Goal: Share content: Share content

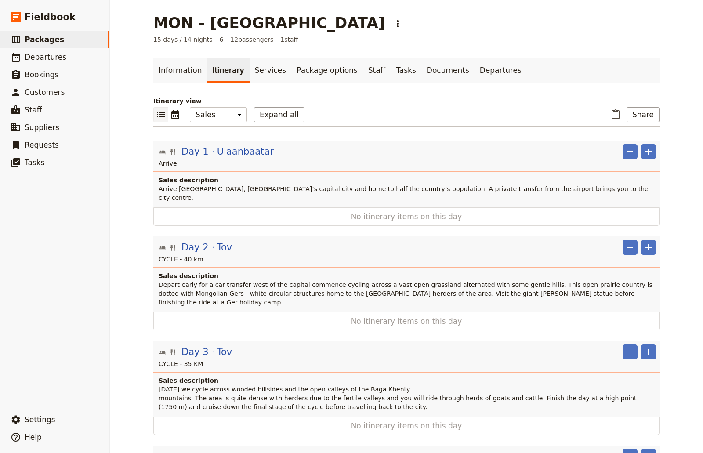
select select "MARKETING"
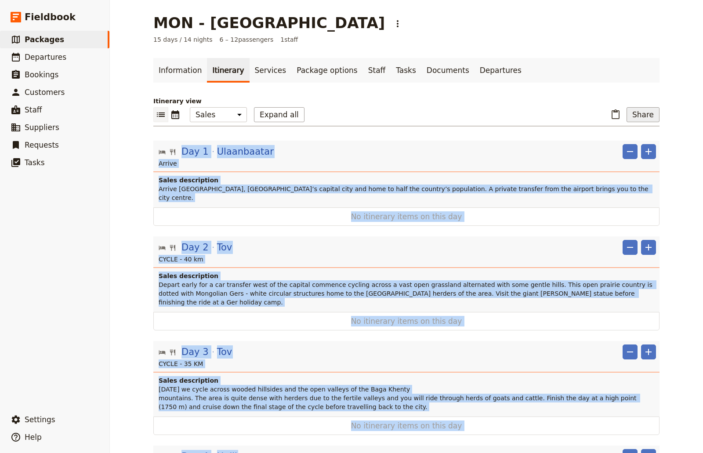
click at [632, 116] on button "Share" at bounding box center [642, 114] width 33 height 15
click at [624, 158] on span "Sales Brochure" at bounding box center [614, 158] width 46 height 9
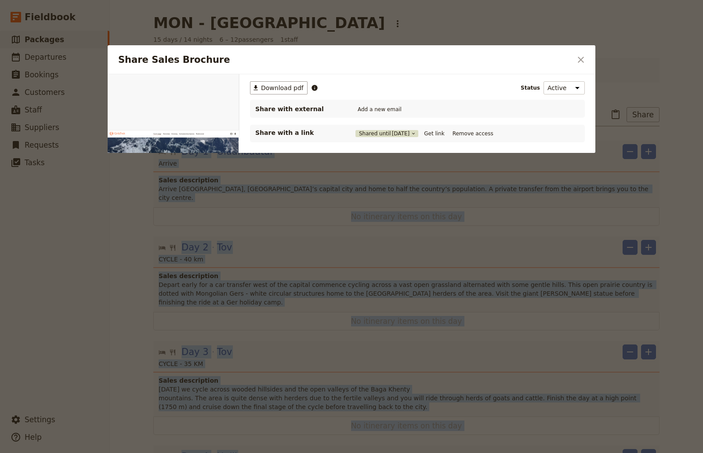
click at [368, 132] on button "Shared until [DATE]" at bounding box center [386, 133] width 63 height 7
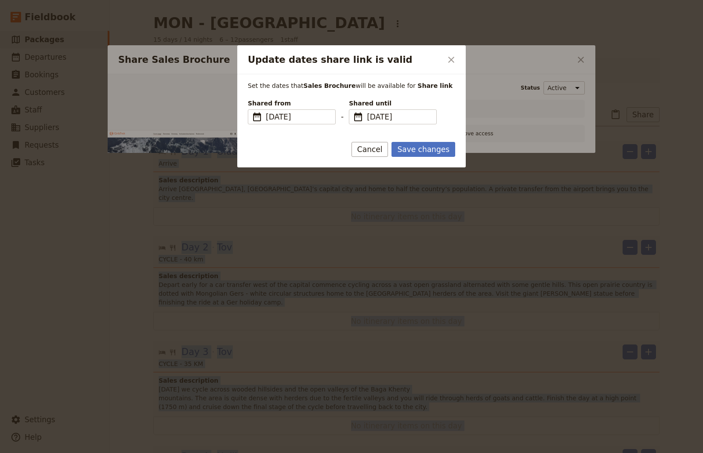
click at [368, 132] on form "Set the dates that Sales Brochure will be available for Share link Shared from …" at bounding box center [351, 120] width 228 height 93
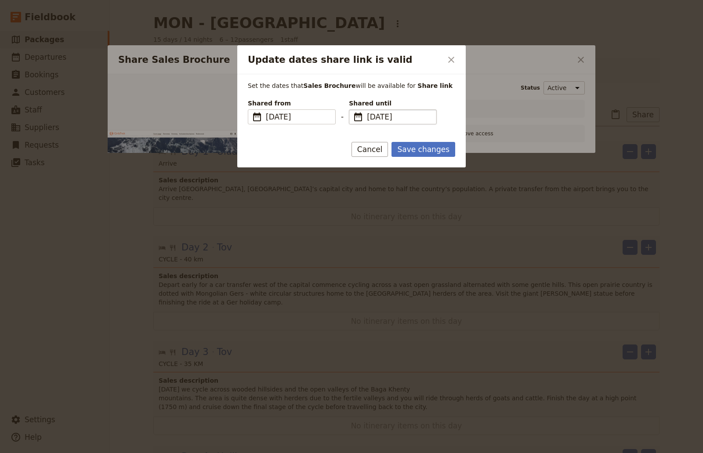
click at [429, 120] on span "[DATE]" at bounding box center [399, 117] width 64 height 11
click at [353, 110] on input "[DATE]" at bounding box center [352, 109] width 0 height 0
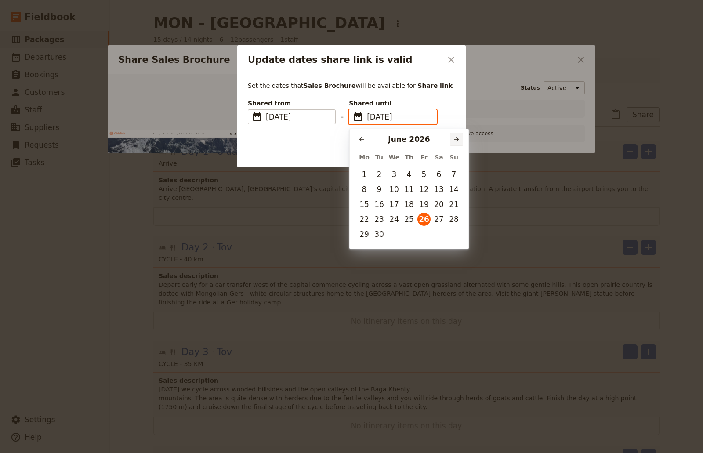
click at [453, 142] on button "​" at bounding box center [456, 139] width 13 height 13
click at [453, 142] on icon "Next month" at bounding box center [456, 139] width 7 height 7
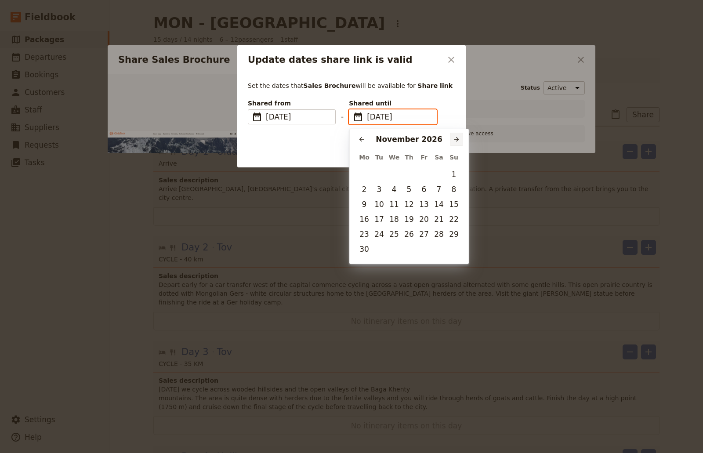
click at [453, 142] on icon "Next month" at bounding box center [456, 139] width 7 height 7
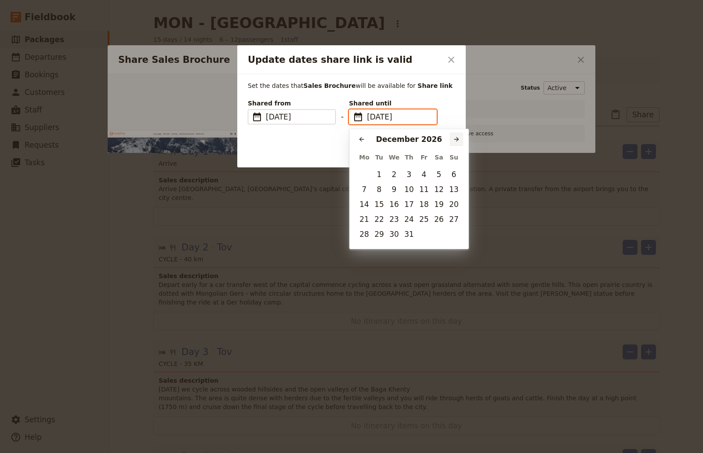
click at [453, 142] on icon "Next month" at bounding box center [456, 139] width 7 height 7
click at [364, 138] on icon "Previous month" at bounding box center [361, 139] width 7 height 7
click at [415, 242] on div "​ [DATE] ​ Mo Tu We Th Fr Sa Su 1 2 3 4 5 6 7 8 9 10 11 12 13 14 15 16 17 18 19…" at bounding box center [408, 189] width 119 height 120
click at [411, 227] on td "31" at bounding box center [409, 234] width 15 height 15
click at [408, 234] on button "31" at bounding box center [408, 234] width 13 height 13
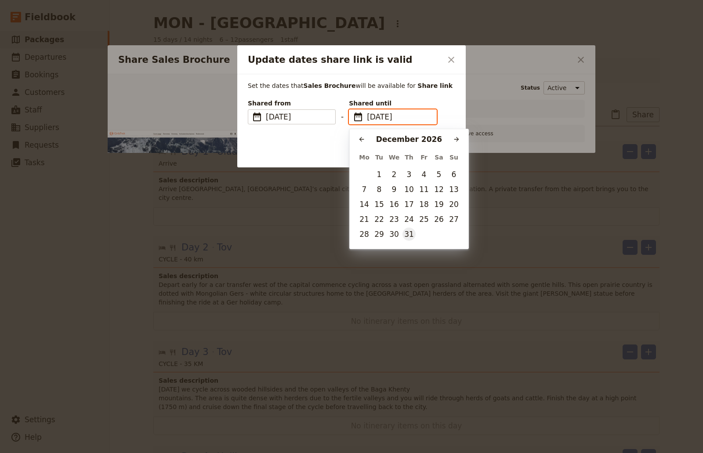
type input "[DATE]"
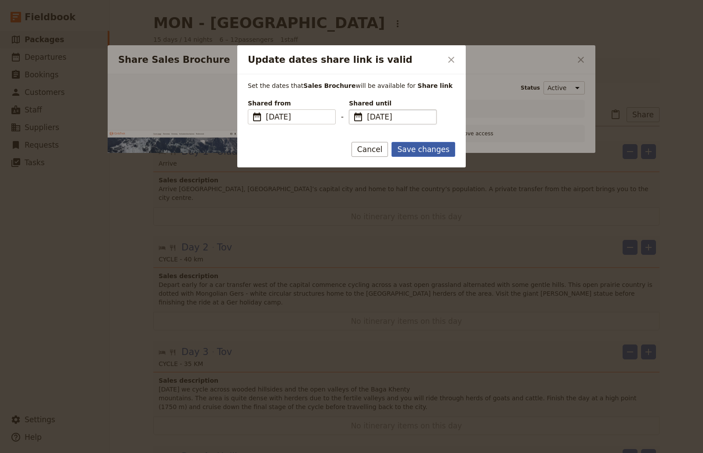
click at [441, 155] on button "Save changes" at bounding box center [423, 149] width 64 height 15
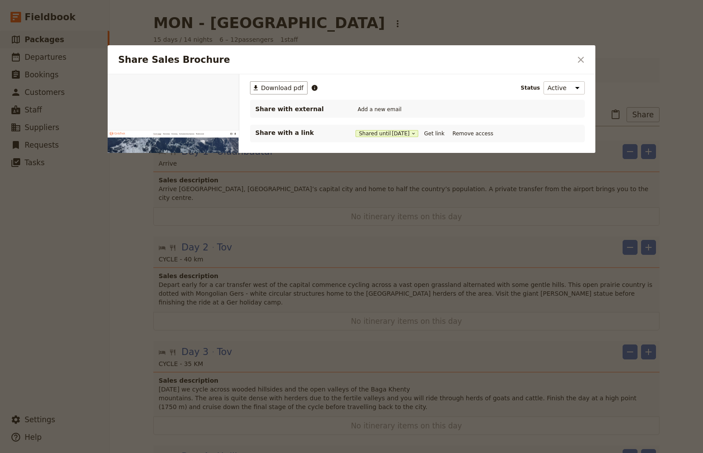
click at [529, 198] on div "​ Download pdf Status Active Inactive Share with external Add a new email Share…" at bounding box center [417, 167] width 356 height 187
click at [446, 134] on button "Get link" at bounding box center [434, 134] width 25 height 10
click at [576, 64] on icon "Close dialog" at bounding box center [581, 59] width 11 height 11
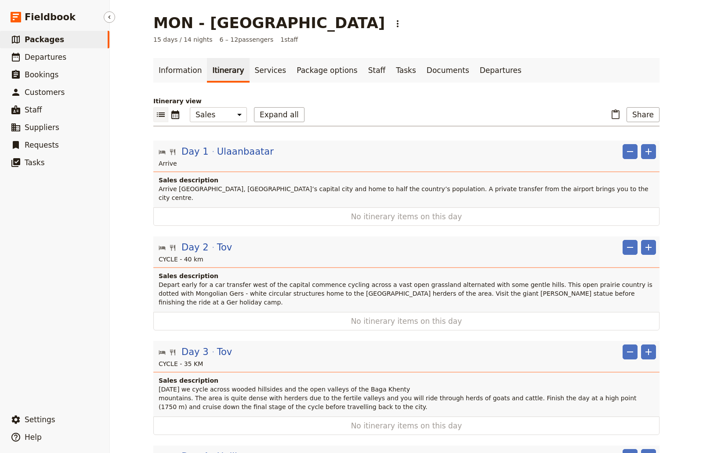
click at [33, 36] on span "Packages" at bounding box center [45, 39] width 40 height 9
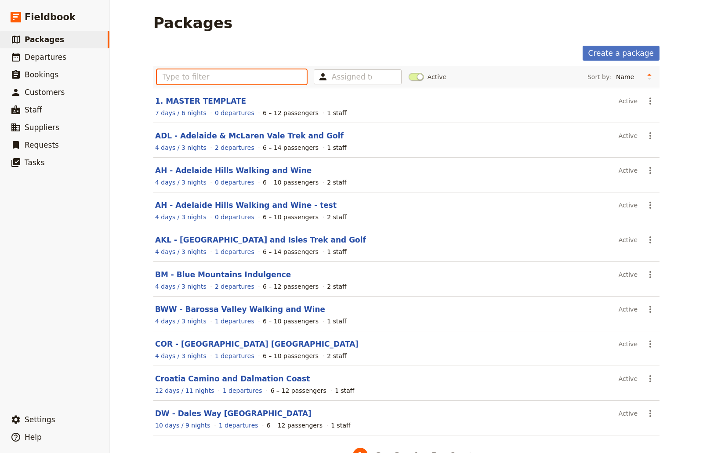
click at [182, 80] on input "text" at bounding box center [232, 76] width 150 height 15
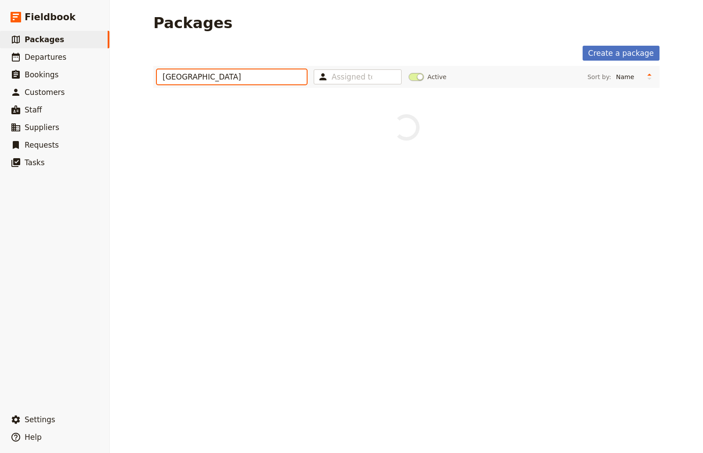
type input "[GEOGRAPHIC_DATA]"
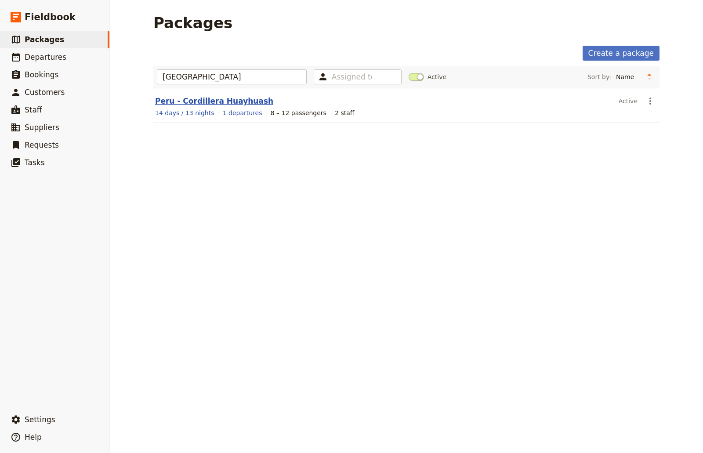
click at [210, 100] on link "Peru - Cordillera Huayhuash" at bounding box center [214, 101] width 118 height 9
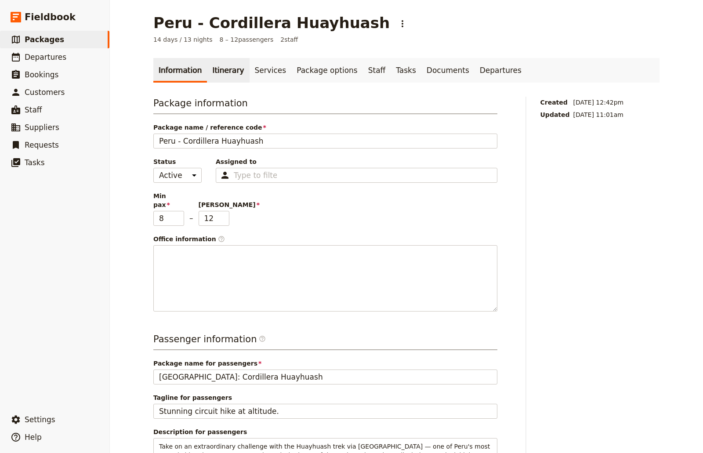
click at [224, 76] on link "Itinerary" at bounding box center [228, 70] width 42 height 25
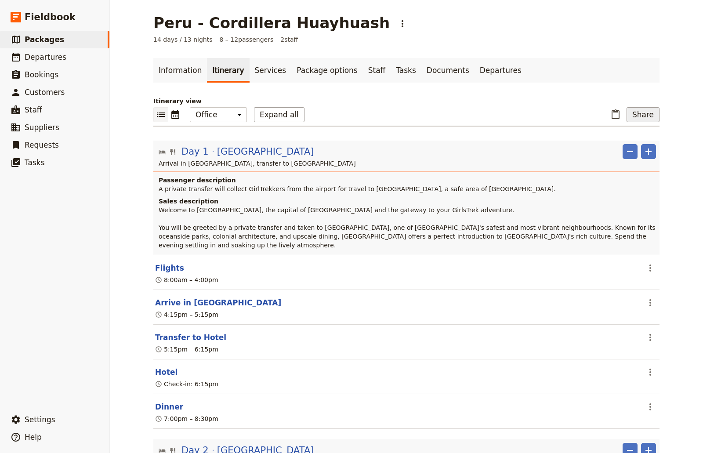
click at [641, 114] on button "Share" at bounding box center [642, 114] width 33 height 15
click at [628, 156] on span "Sales Brochure" at bounding box center [614, 158] width 46 height 9
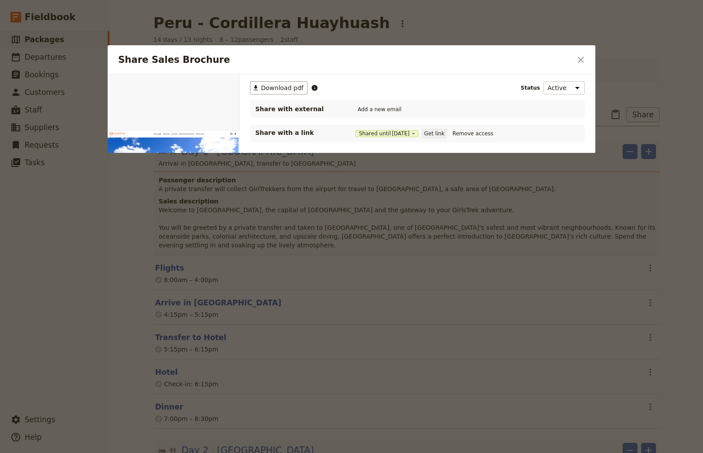
click at [438, 134] on button "Get link" at bounding box center [434, 134] width 25 height 10
click at [584, 58] on icon "Close dialog" at bounding box center [581, 59] width 11 height 11
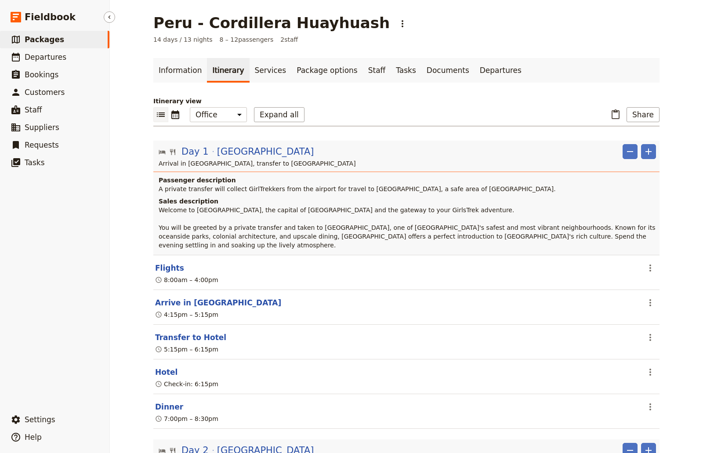
click at [51, 42] on span "Packages" at bounding box center [45, 39] width 40 height 9
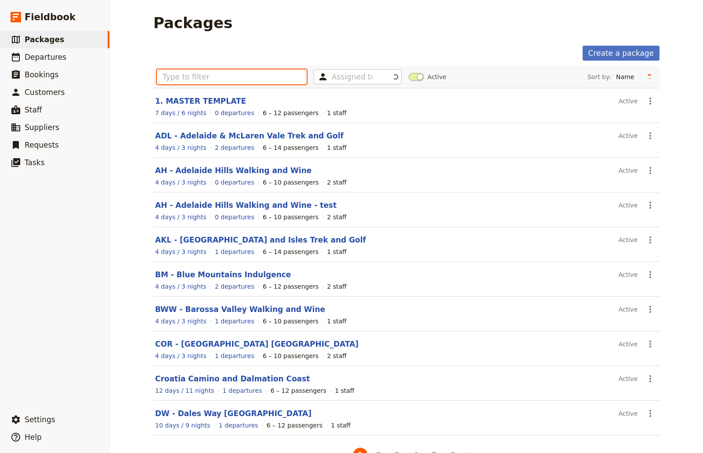
click at [196, 75] on input "text" at bounding box center [232, 76] width 150 height 15
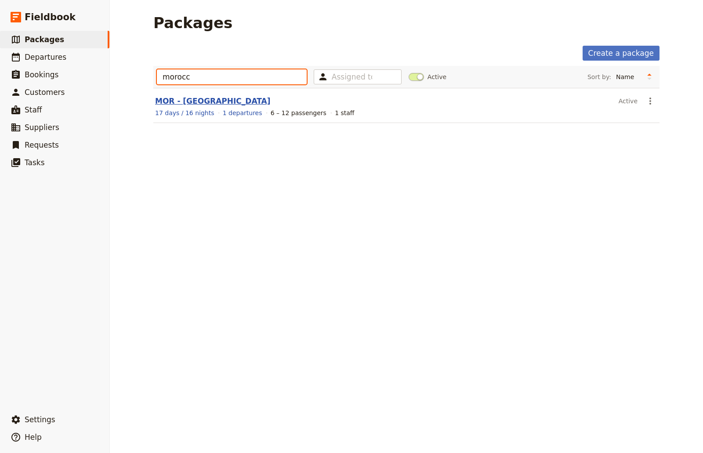
type input "morocc"
click at [185, 104] on link "MOR - [GEOGRAPHIC_DATA]" at bounding box center [212, 101] width 115 height 9
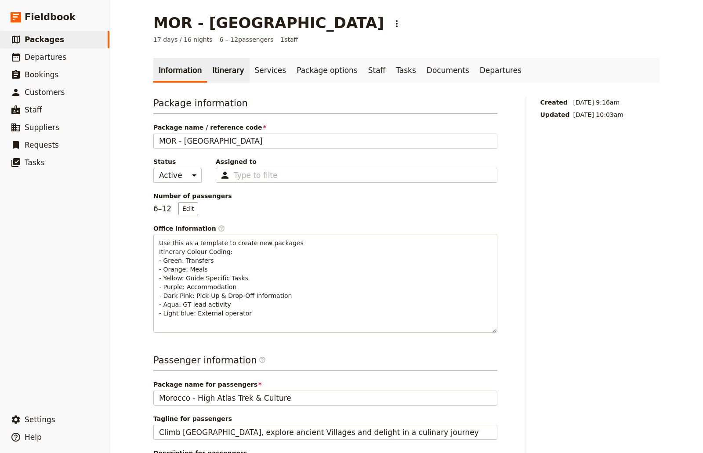
click at [222, 66] on link "Itinerary" at bounding box center [228, 70] width 42 height 25
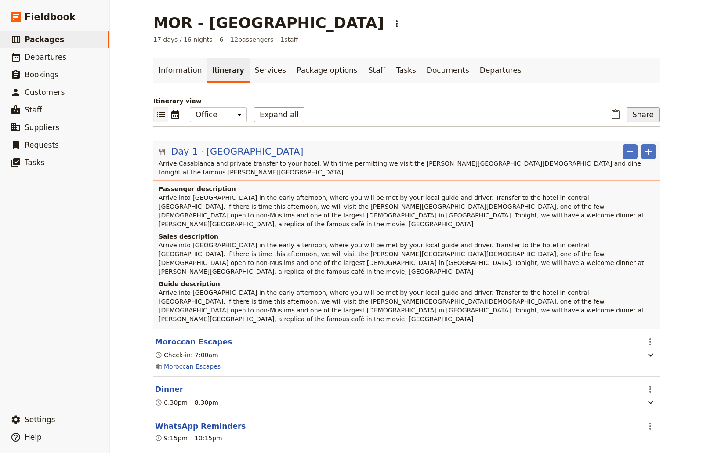
click at [641, 120] on button "Share" at bounding box center [642, 114] width 33 height 15
click at [619, 156] on span "Sales Brochure" at bounding box center [614, 158] width 46 height 9
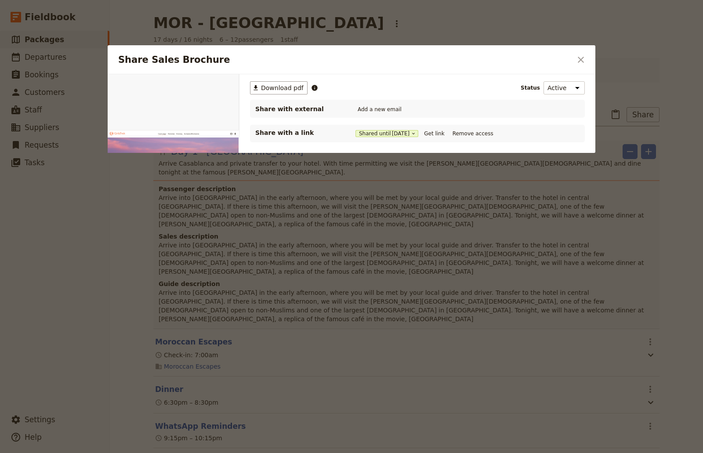
click at [372, 129] on div "Shared until [DATE] Get link Remove access" at bounding box center [425, 134] width 140 height 10
click at [372, 131] on button "Shared until [DATE]" at bounding box center [386, 133] width 63 height 7
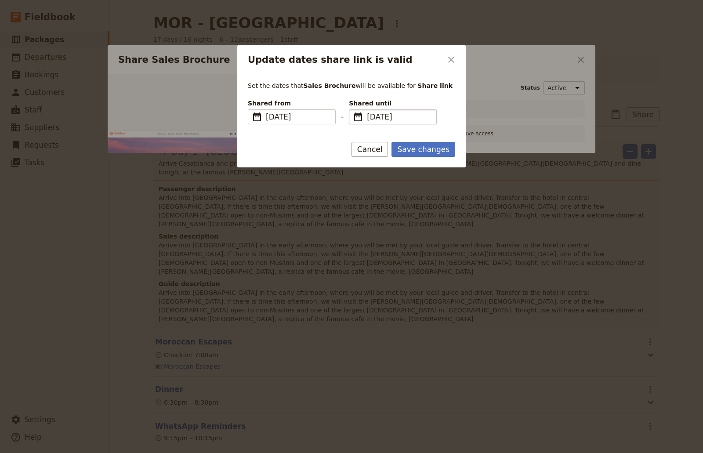
click at [407, 123] on fieldset "​ [DATE] [DATE]" at bounding box center [393, 116] width 88 height 15
click at [353, 110] on input "[DATE]" at bounding box center [352, 109] width 0 height 0
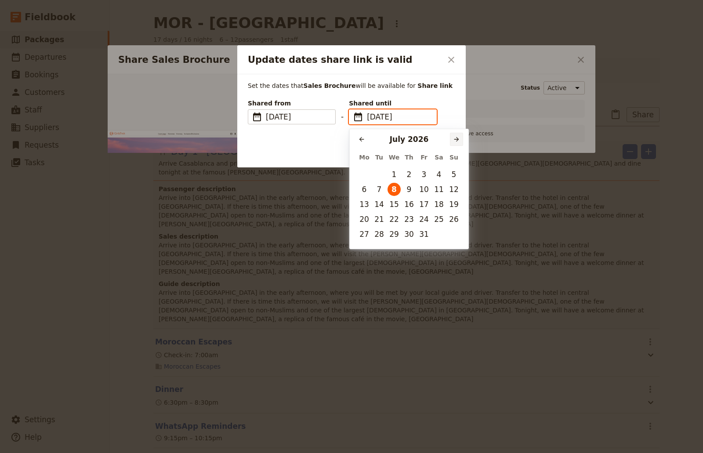
click at [458, 137] on icon "Next month" at bounding box center [456, 139] width 7 height 7
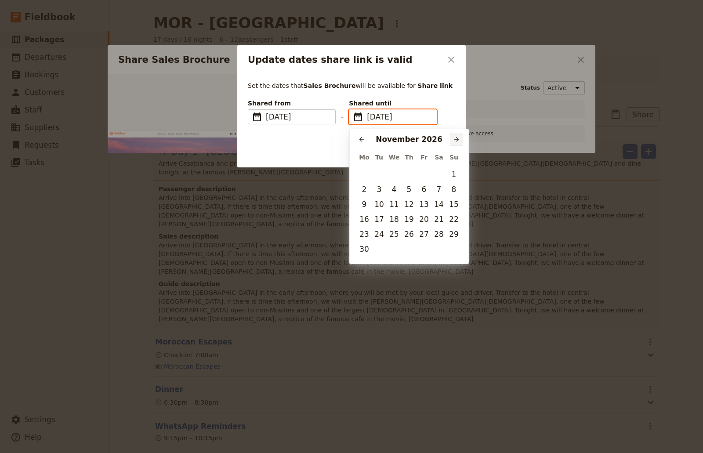
click at [458, 137] on icon "Next month" at bounding box center [456, 139] width 7 height 7
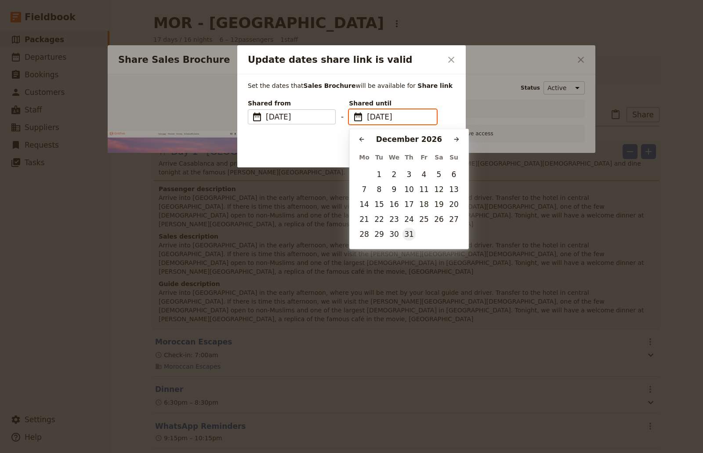
click at [406, 232] on button "31" at bounding box center [408, 234] width 13 height 13
type input "[DATE]"
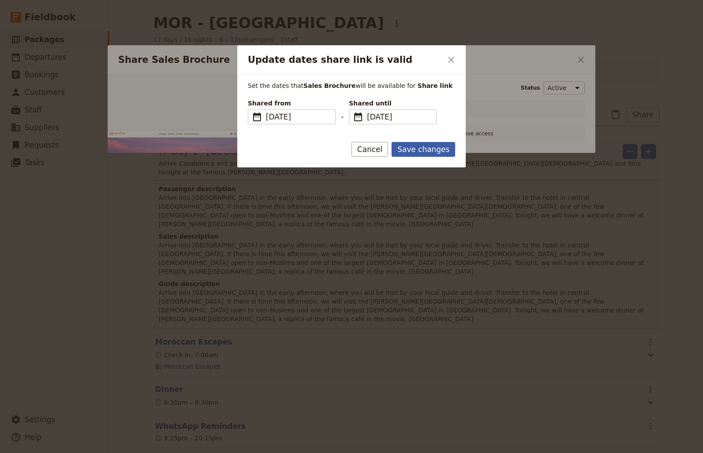
click at [408, 150] on button "Save changes" at bounding box center [423, 149] width 64 height 15
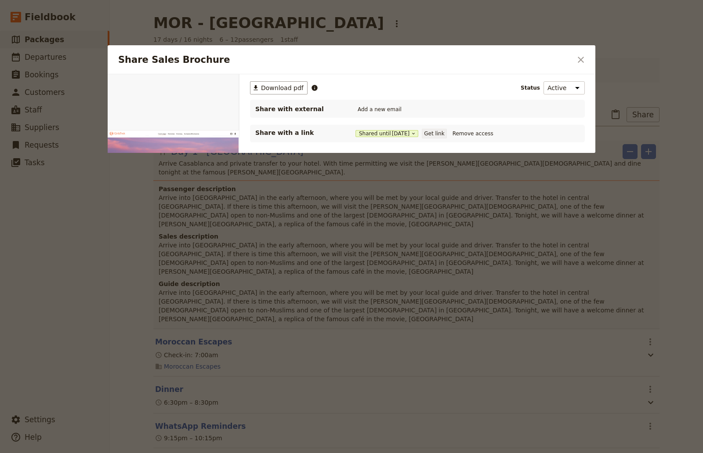
click at [441, 135] on button "Get link" at bounding box center [434, 134] width 25 height 10
click at [583, 63] on icon "Close dialog" at bounding box center [581, 59] width 11 height 11
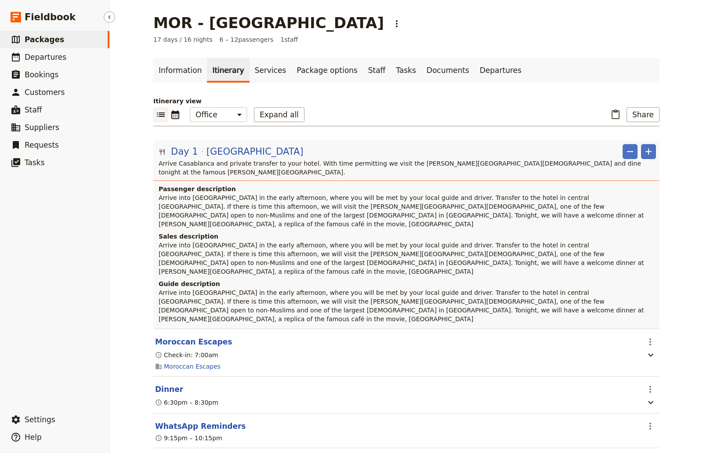
click at [37, 35] on span "Packages" at bounding box center [45, 39] width 40 height 9
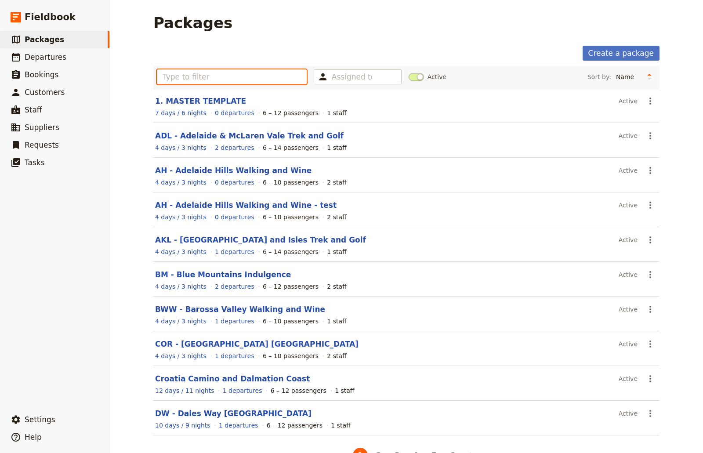
click at [228, 76] on input "text" at bounding box center [232, 76] width 150 height 15
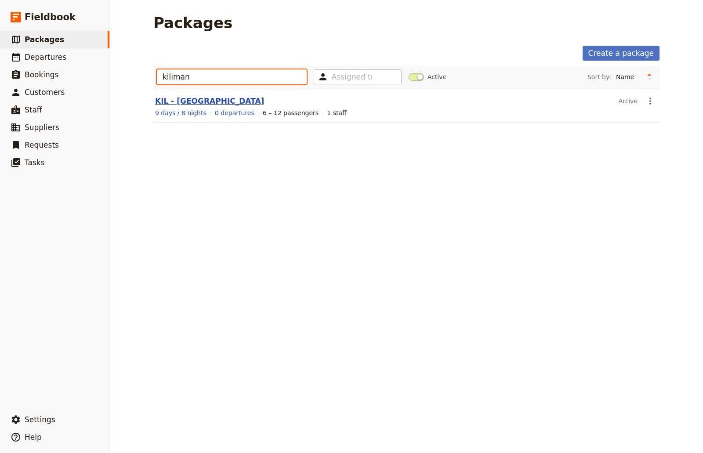
type input "kiliman"
click at [190, 98] on link "KIL - [GEOGRAPHIC_DATA]" at bounding box center [209, 101] width 109 height 9
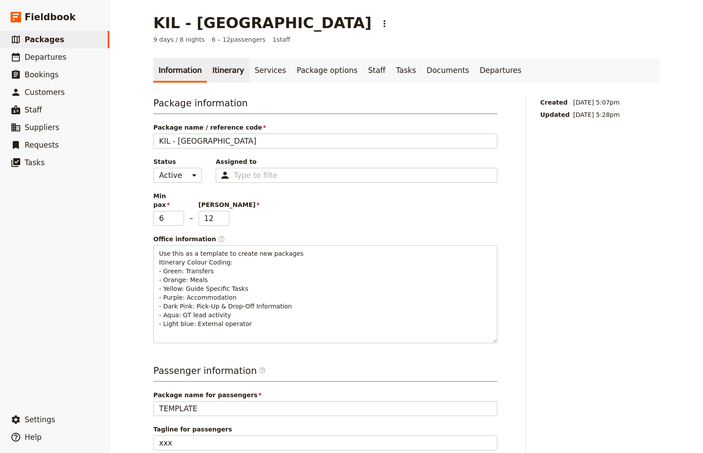
click at [220, 82] on link "Itinerary" at bounding box center [228, 70] width 42 height 25
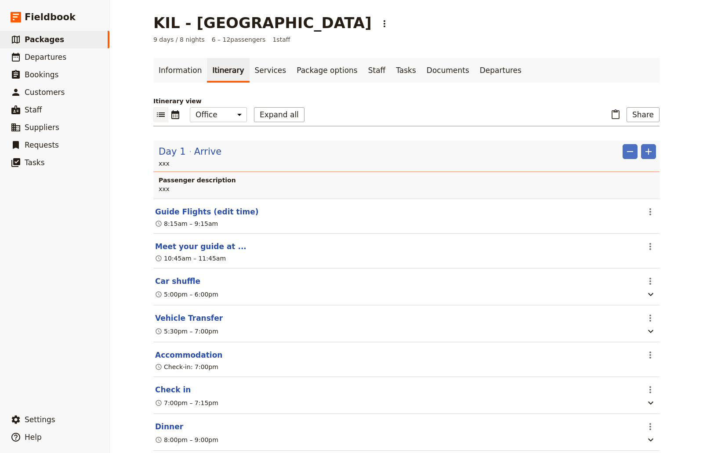
click at [623, 111] on div "​ Share" at bounding box center [633, 114] width 51 height 15
click at [638, 115] on button "Share" at bounding box center [642, 114] width 33 height 15
click at [617, 163] on button "Sales Brochure" at bounding box center [621, 158] width 70 height 12
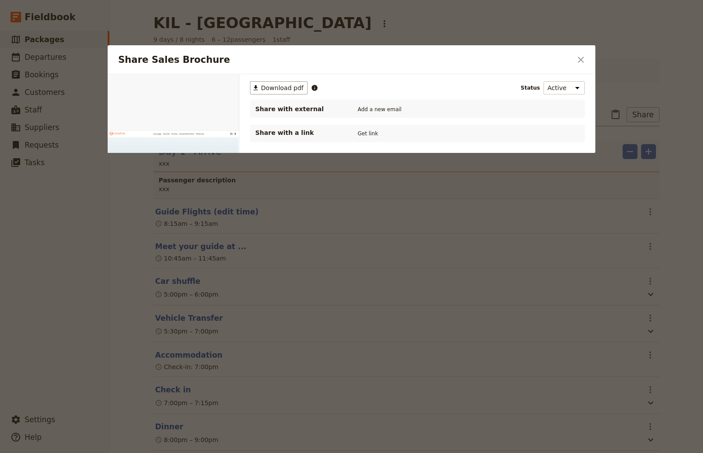
click at [290, 132] on p "Share with a link" at bounding box center [299, 132] width 88 height 9
click at [374, 131] on button "Get link" at bounding box center [367, 134] width 25 height 10
click at [376, 131] on button "Shared until [DATE]" at bounding box center [386, 133] width 63 height 7
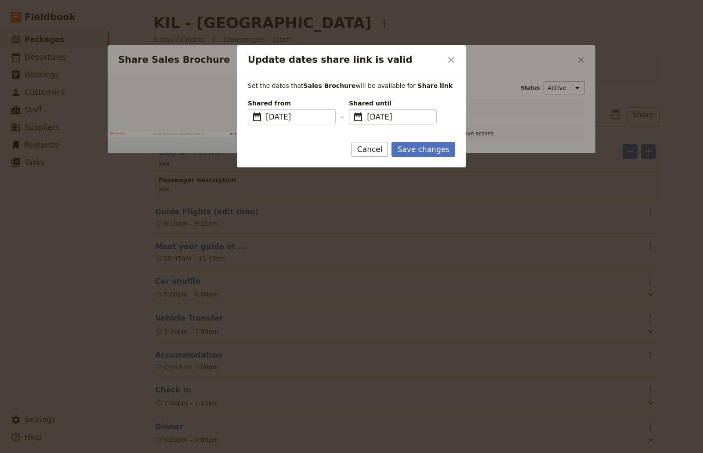
click at [417, 114] on span "[DATE]" at bounding box center [399, 117] width 64 height 11
click at [353, 110] on input "[DATE]" at bounding box center [352, 109] width 0 height 0
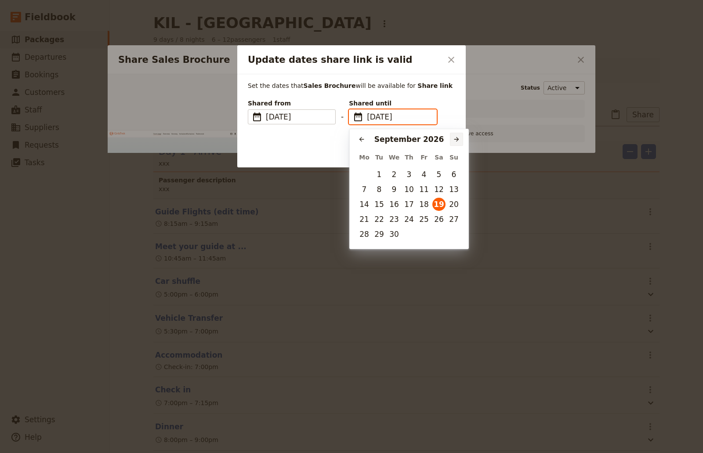
click at [458, 140] on icon "Next month" at bounding box center [456, 139] width 5 height 5
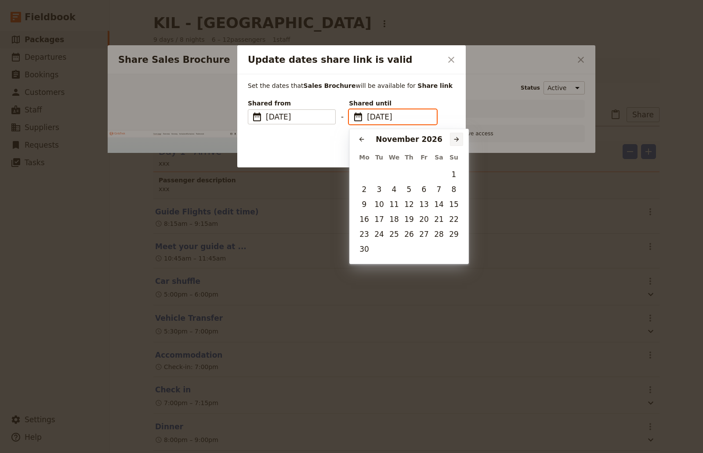
click at [458, 140] on icon "Next month" at bounding box center [456, 139] width 5 height 5
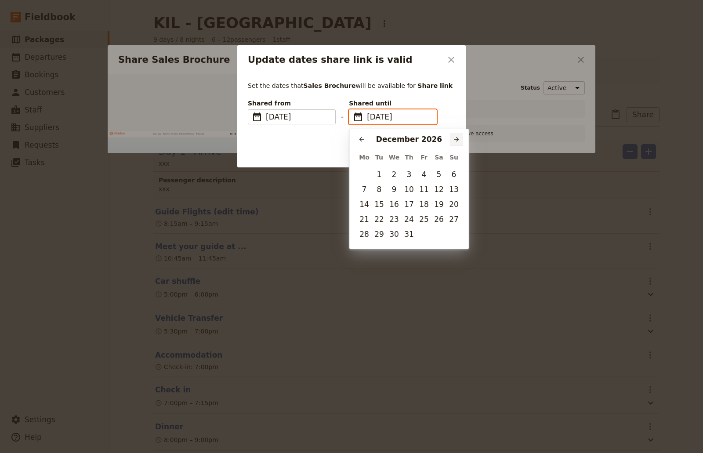
click at [458, 140] on icon "Next month" at bounding box center [456, 139] width 5 height 5
click at [363, 139] on icon "Previous month" at bounding box center [361, 139] width 7 height 7
click at [409, 229] on button "31" at bounding box center [408, 234] width 13 height 13
type input "[DATE]"
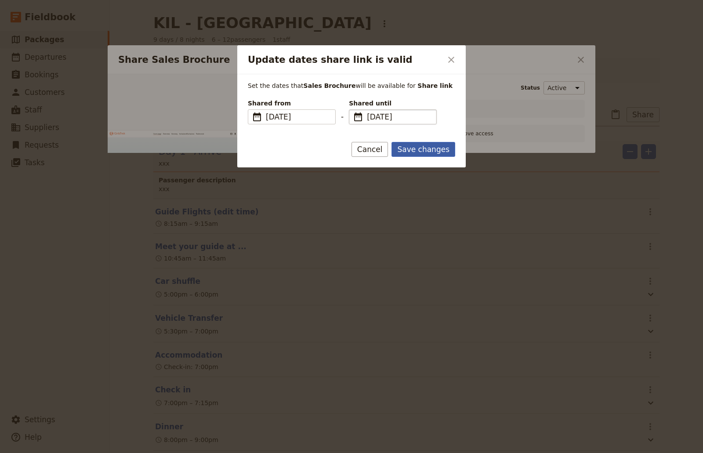
click at [429, 147] on button "Save changes" at bounding box center [423, 149] width 64 height 15
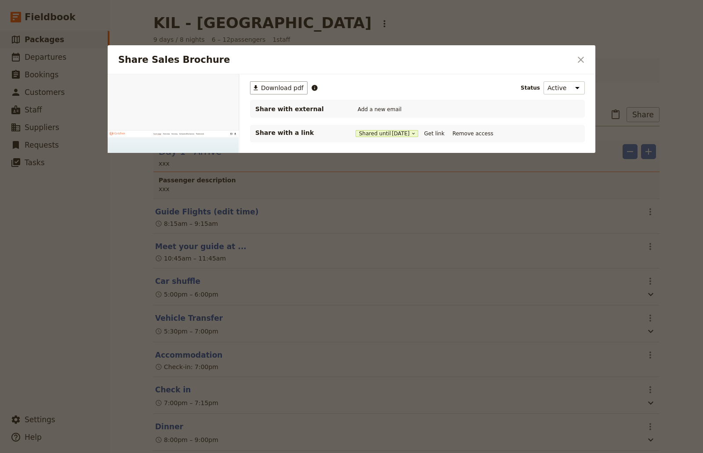
click at [471, 167] on div "​ Download pdf Status Active Inactive Share with external Add a new email Share…" at bounding box center [417, 167] width 356 height 187
click at [443, 133] on button "Get link" at bounding box center [434, 134] width 25 height 10
click at [580, 63] on icon "Close dialog" at bounding box center [581, 59] width 11 height 11
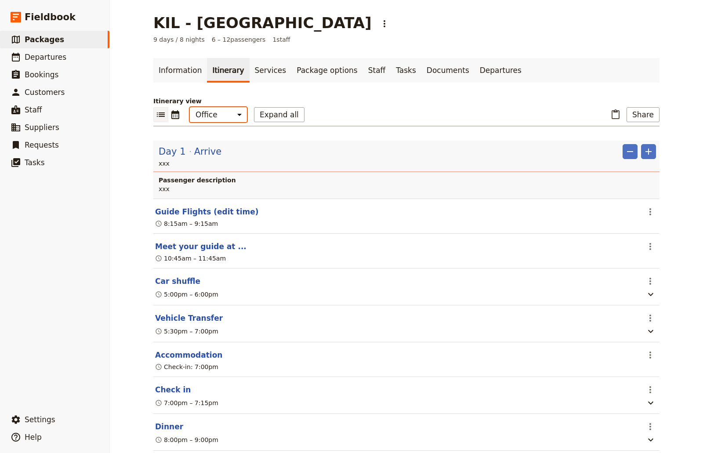
click at [227, 118] on select "Office Guide Passenger Sales" at bounding box center [218, 114] width 57 height 15
select select "MARKETING"
click at [190, 107] on select "Office Guide Passenger Sales" at bounding box center [218, 114] width 57 height 15
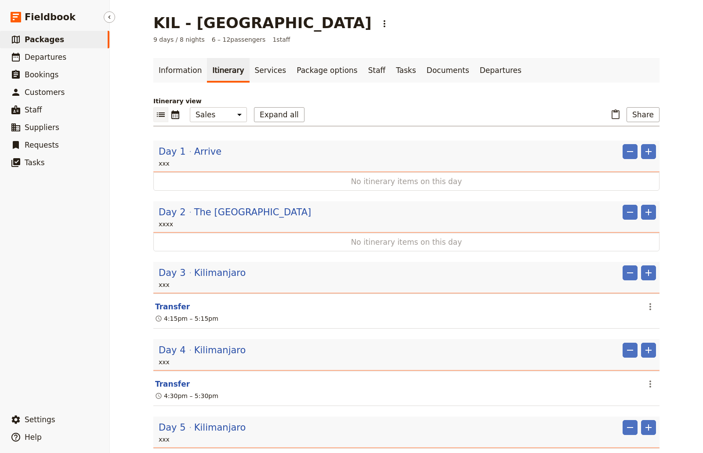
click at [51, 38] on span "Packages" at bounding box center [45, 39] width 40 height 9
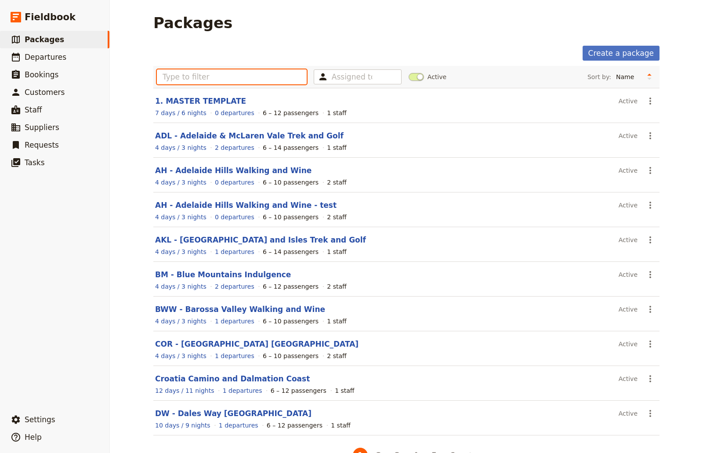
click at [228, 83] on input "text" at bounding box center [232, 76] width 150 height 15
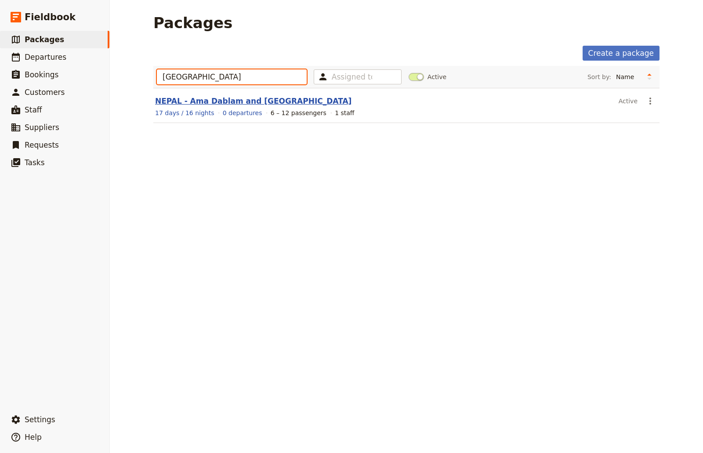
type input "[GEOGRAPHIC_DATA]"
click at [232, 103] on link "NEPAL - Ama Dablam and [GEOGRAPHIC_DATA]" at bounding box center [253, 101] width 196 height 9
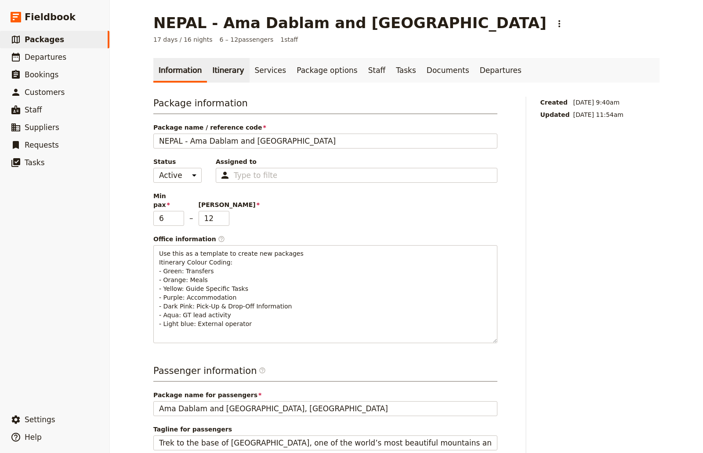
click at [221, 73] on link "Itinerary" at bounding box center [228, 70] width 42 height 25
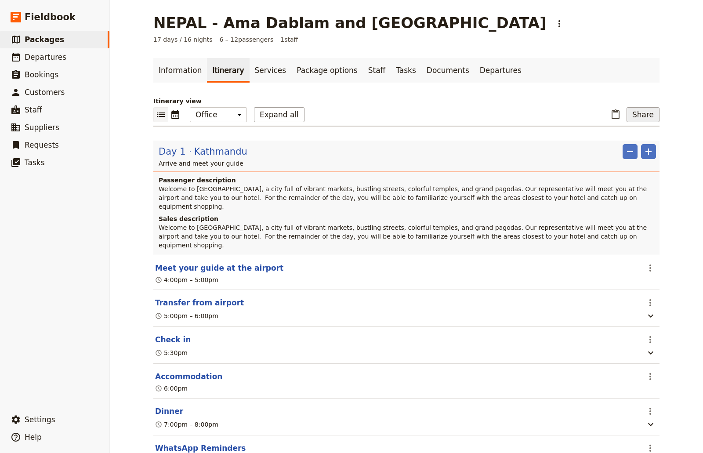
click at [630, 113] on button "Share" at bounding box center [642, 114] width 33 height 15
click at [618, 158] on span "Sales Brochure" at bounding box center [614, 158] width 46 height 9
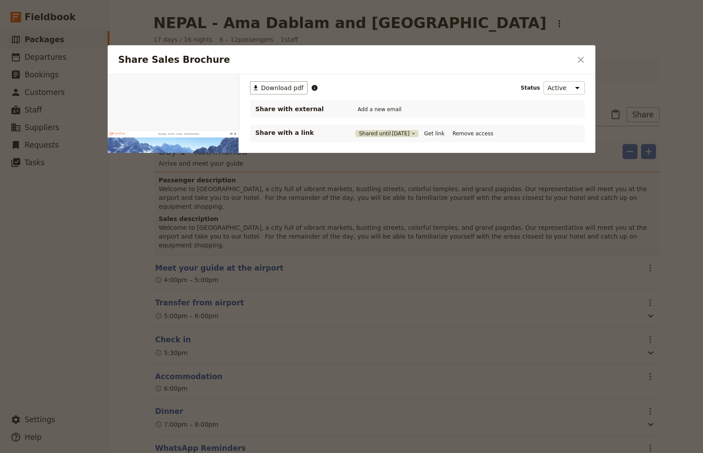
click at [378, 135] on button "Shared until [DATE]" at bounding box center [386, 133] width 63 height 7
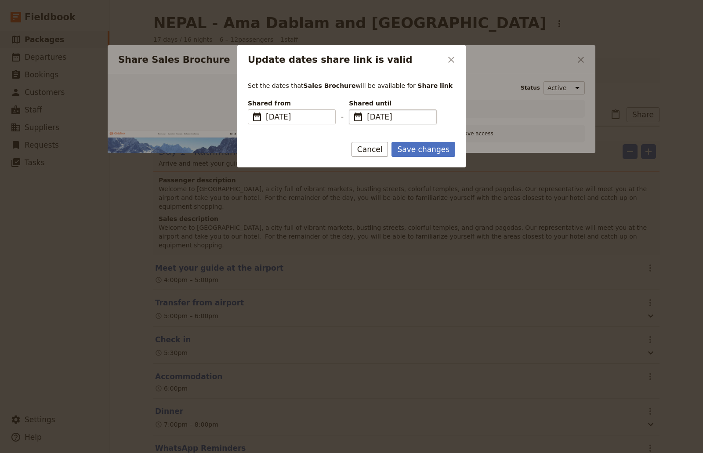
click at [387, 118] on span "[DATE]" at bounding box center [399, 117] width 64 height 11
click at [353, 110] on input "[DATE]" at bounding box center [352, 109] width 0 height 0
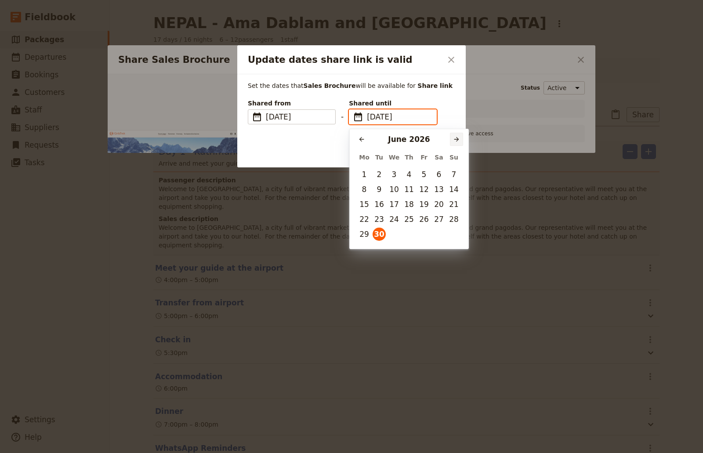
click at [455, 138] on icon "Next month" at bounding box center [456, 139] width 7 height 7
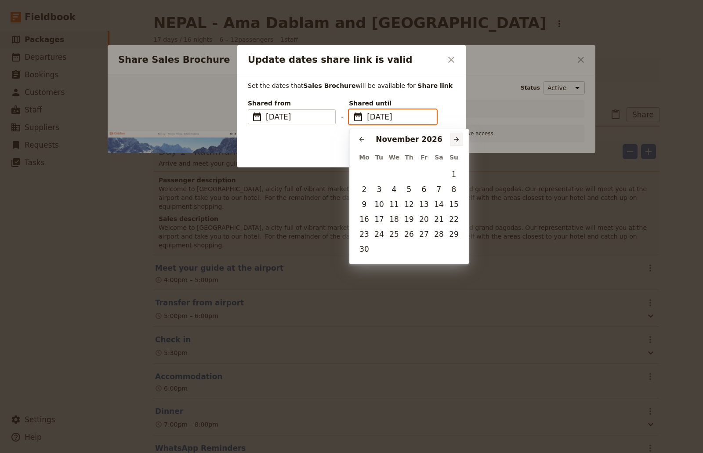
click at [455, 138] on icon "Next month" at bounding box center [456, 139] width 7 height 7
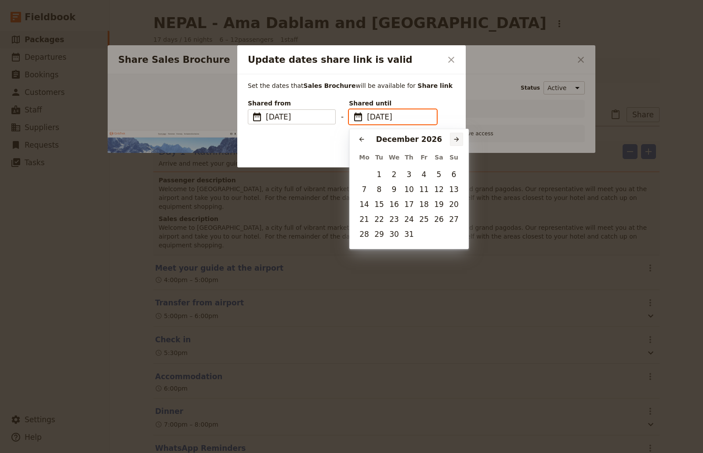
click at [455, 138] on icon "Next month" at bounding box center [456, 139] width 7 height 7
click at [364, 138] on icon "Previous month" at bounding box center [361, 139] width 7 height 7
click at [405, 235] on button "31" at bounding box center [408, 234] width 13 height 13
type input "[DATE]"
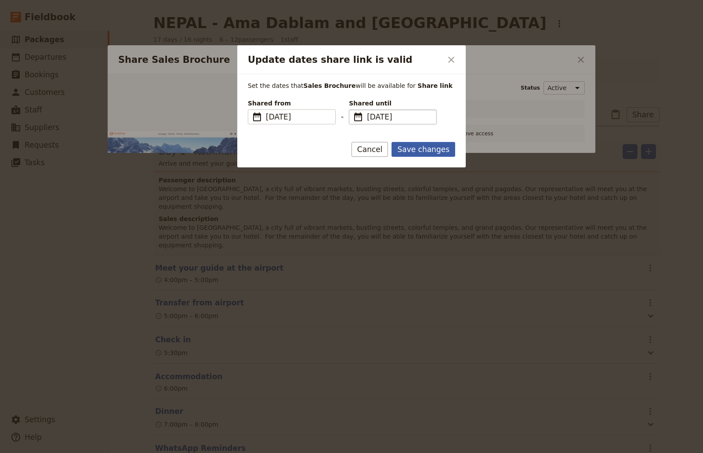
click at [438, 155] on button "Save changes" at bounding box center [423, 149] width 64 height 15
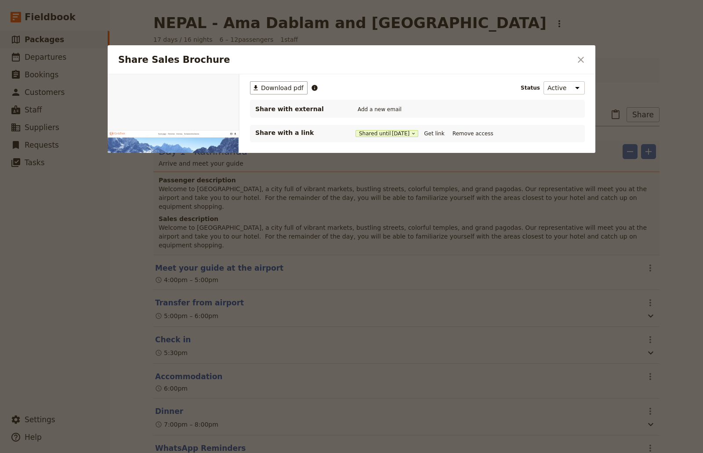
click at [438, 242] on div "​ Download pdf Status Active Inactive Share with external Add a new email Share…" at bounding box center [417, 167] width 356 height 187
click at [442, 130] on button "Get link" at bounding box center [434, 134] width 25 height 10
click at [381, 160] on div "​ Download pdf Status Active Inactive Share with external Add a new email Share…" at bounding box center [417, 167] width 356 height 187
click at [445, 136] on button "Get link" at bounding box center [434, 134] width 25 height 10
click at [477, 212] on div "​ Download pdf Status Active Inactive Share with external Add a new email Share…" at bounding box center [417, 167] width 356 height 187
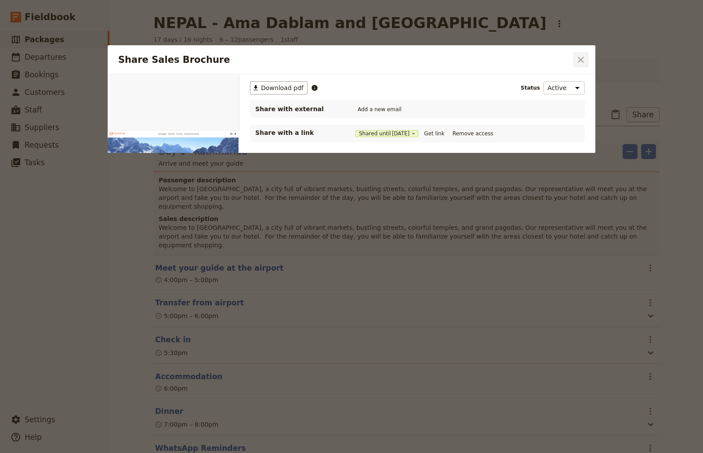
click at [583, 61] on icon "Close dialog" at bounding box center [581, 59] width 11 height 11
